Goal: Register for event/course

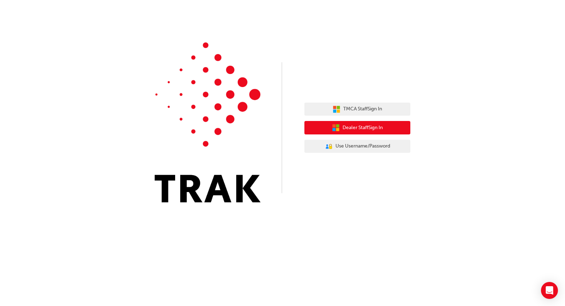
click at [379, 125] on span "Dealer Staff Sign In" at bounding box center [363, 128] width 40 height 8
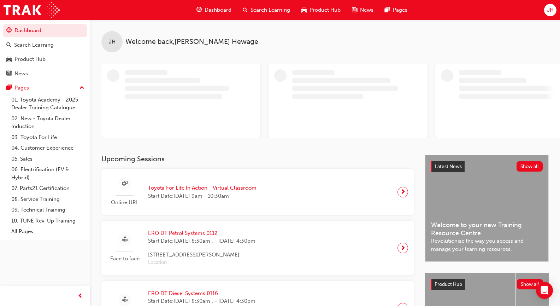
click at [203, 186] on span "Toyota For Life In Action - Virtual Classroom" at bounding box center [202, 188] width 108 height 8
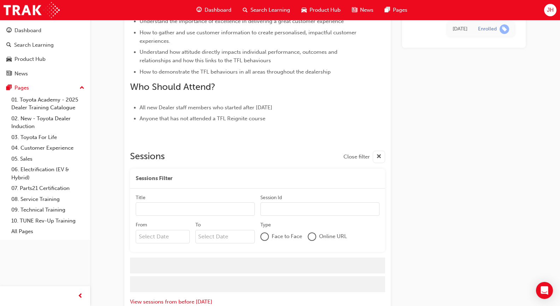
scroll to position [562, 0]
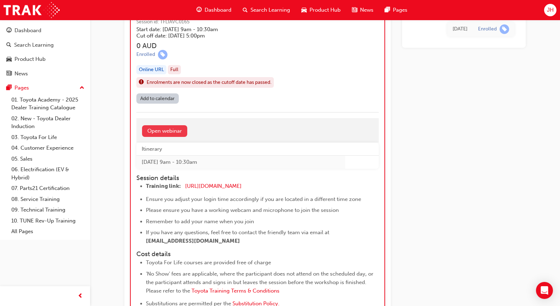
click at [167, 126] on link "Open webinar" at bounding box center [164, 131] width 45 height 12
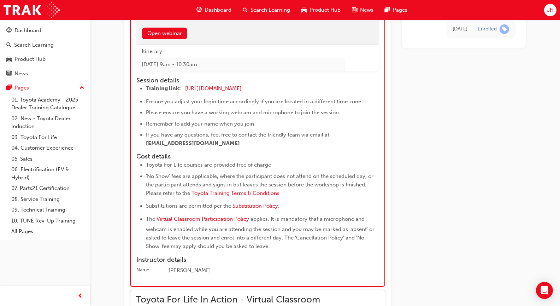
scroll to position [674, 0]
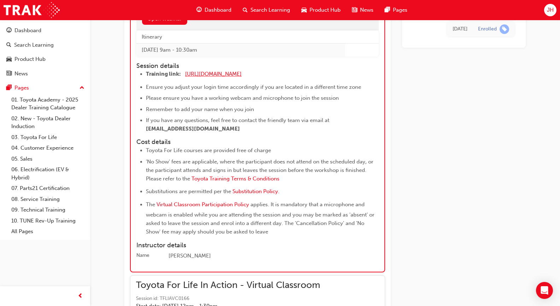
click at [238, 75] on span "[URL][DOMAIN_NAME]" at bounding box center [213, 74] width 57 height 6
